Goal: Information Seeking & Learning: Learn about a topic

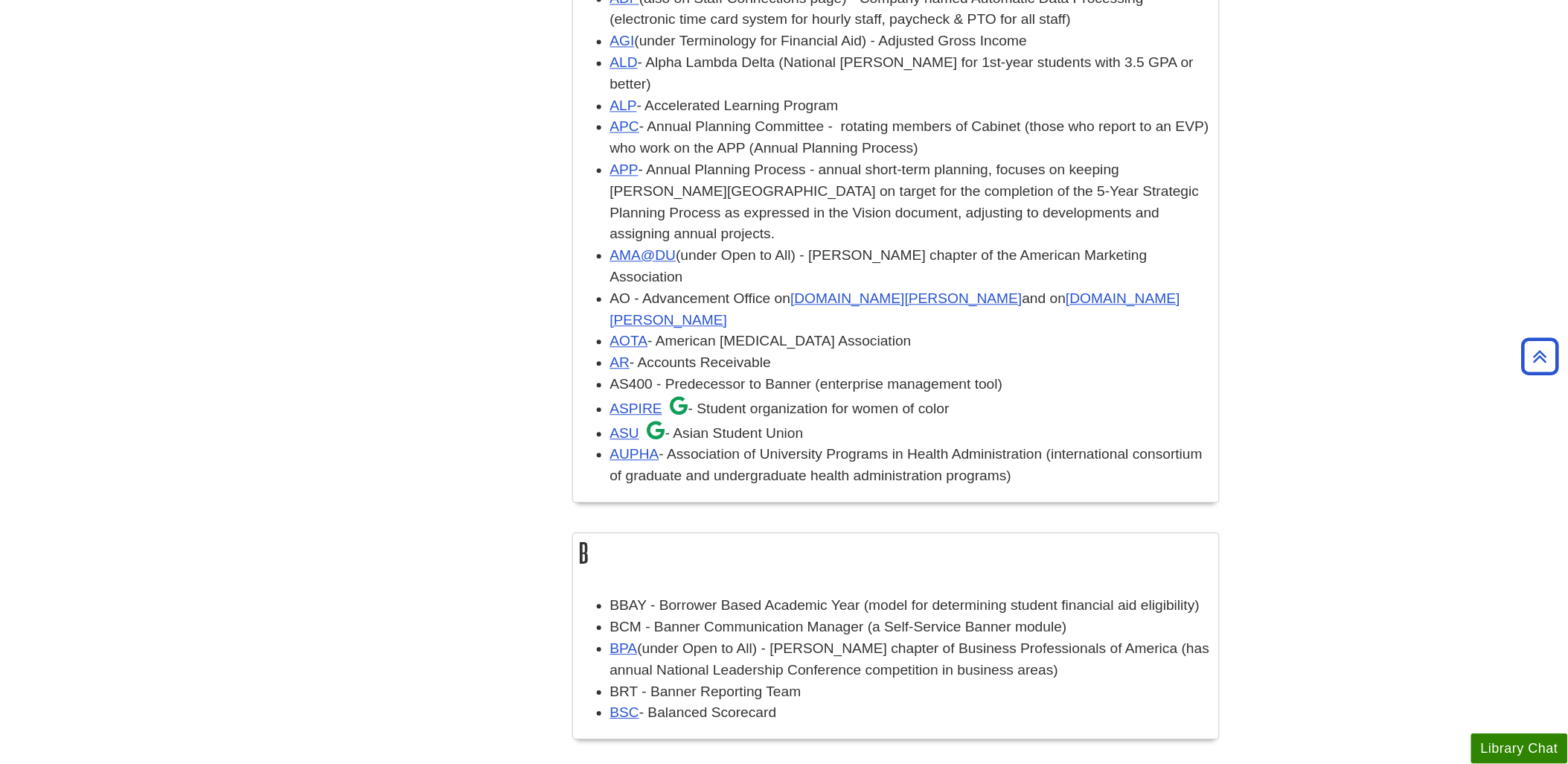
scroll to position [1206, 0]
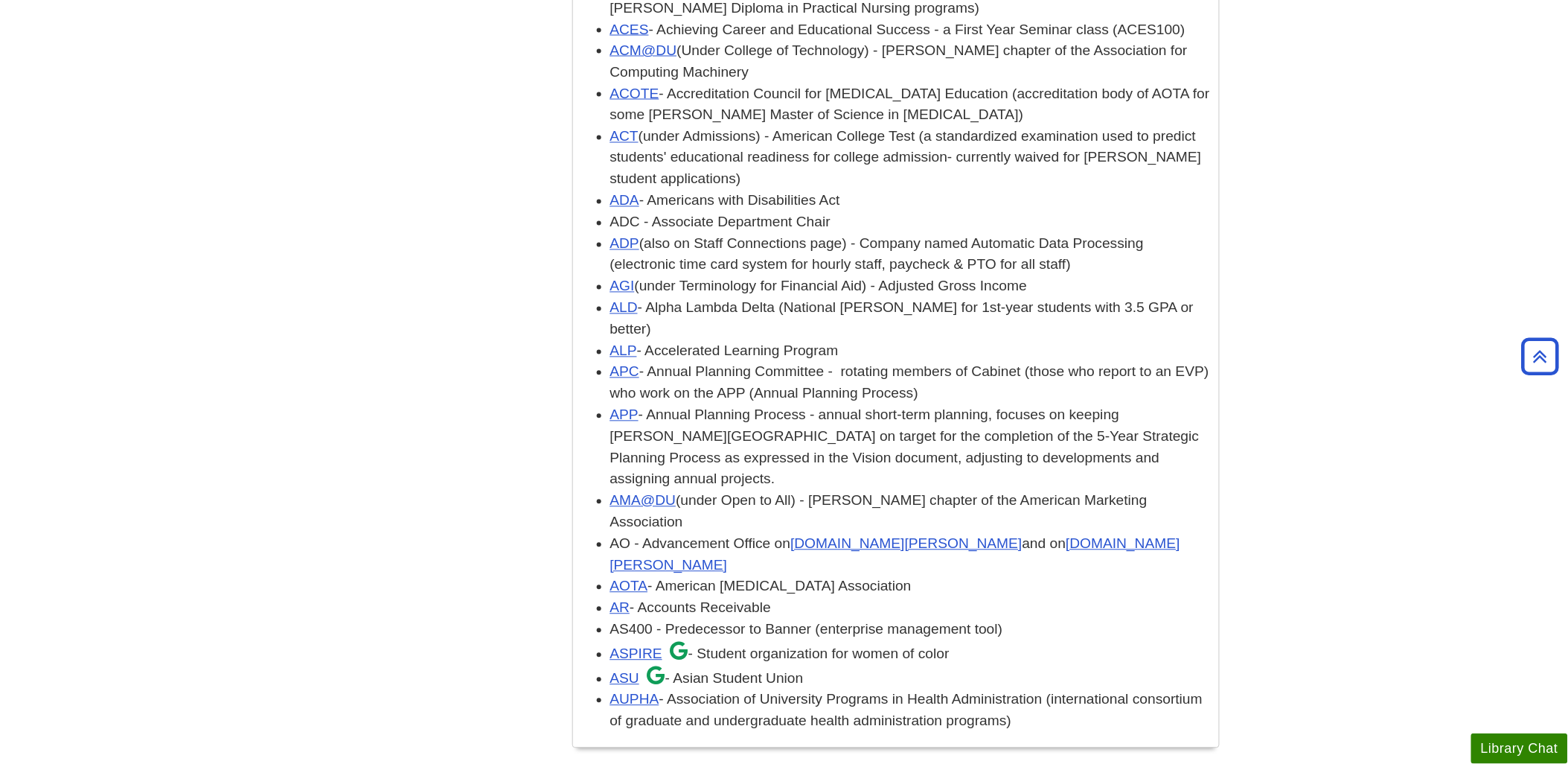
scroll to position [874, 0]
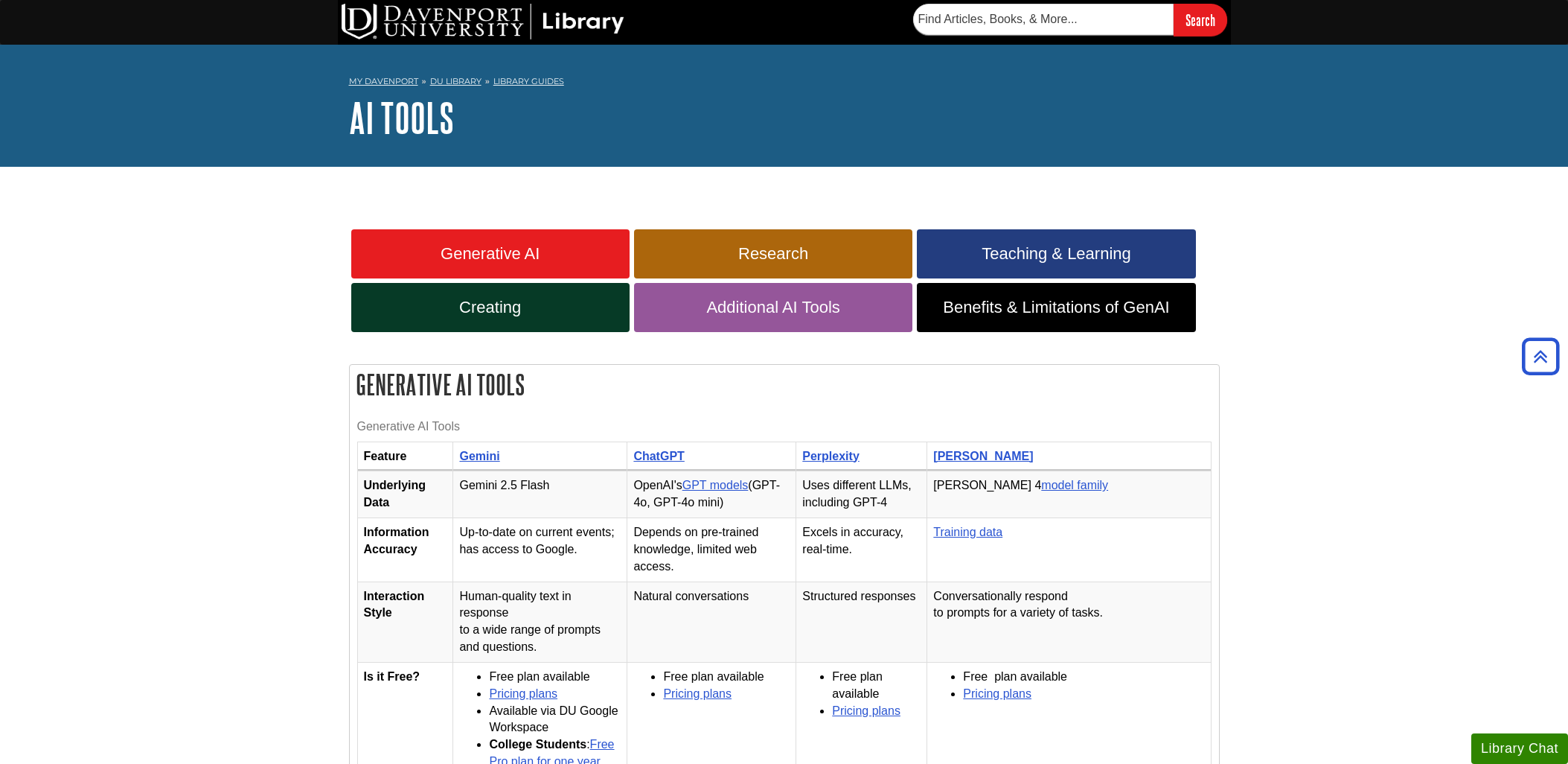
scroll to position [661, 0]
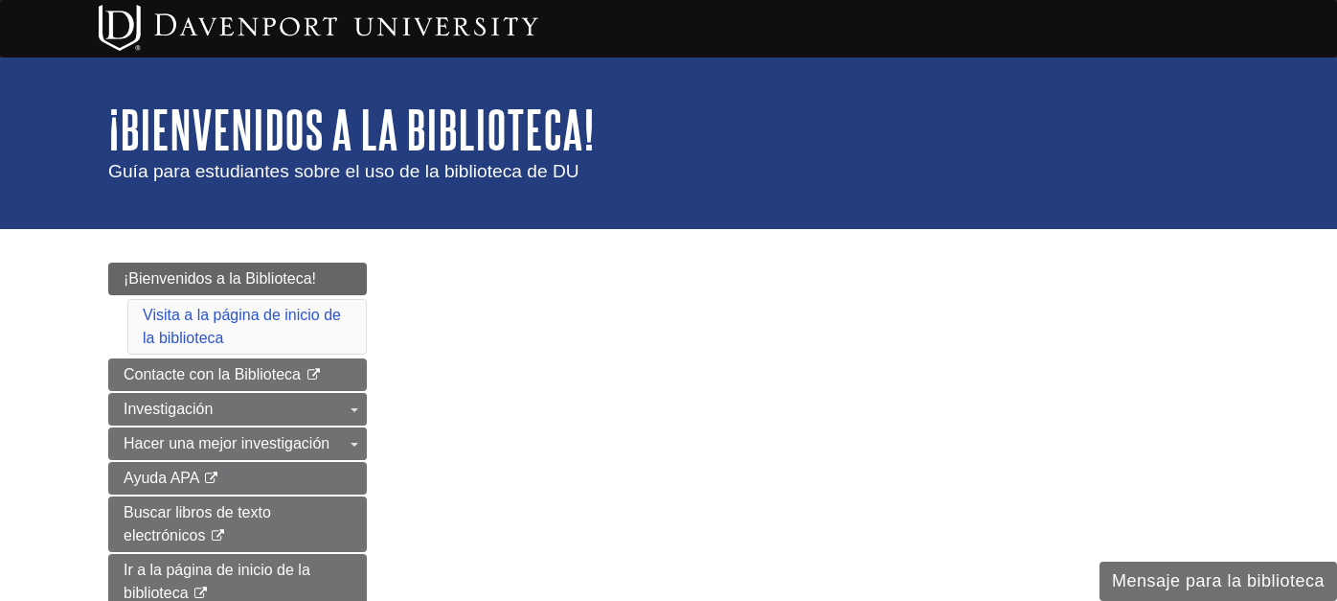
scroll to position [319, 0]
